Goal: Task Accomplishment & Management: Manage account settings

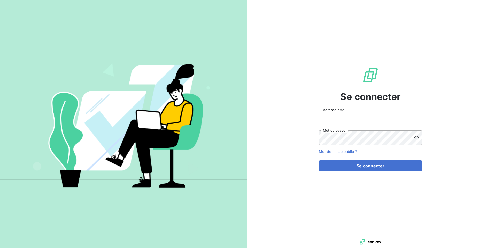
click at [366, 115] on input "Adresse email" at bounding box center [370, 117] width 103 height 14
type input "[EMAIL_ADDRESS][DOMAIN_NAME]"
click at [319, 161] on button "Se connecter" at bounding box center [370, 166] width 103 height 11
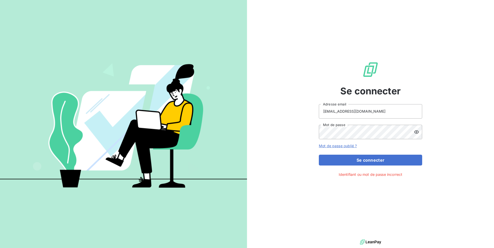
click at [415, 130] on icon at bounding box center [416, 132] width 5 height 5
click at [319, 155] on button "Se connecter" at bounding box center [370, 160] width 103 height 11
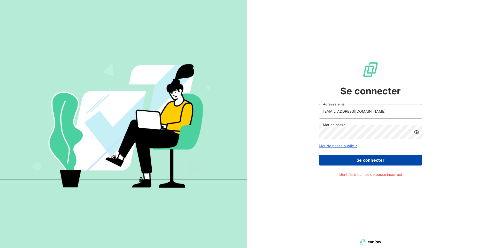
click at [363, 158] on button "Se connecter" at bounding box center [370, 160] width 103 height 11
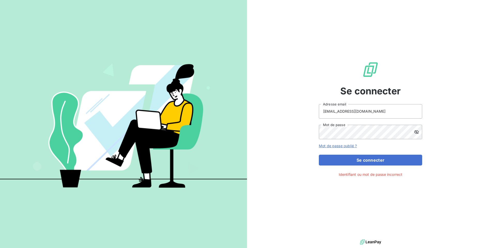
click at [306, 108] on div "Se connecter [EMAIL_ADDRESS][DOMAIN_NAME] Adresse email Mot de passe Mot de pas…" at bounding box center [370, 119] width 247 height 239
